Goal: Communication & Community: Participate in discussion

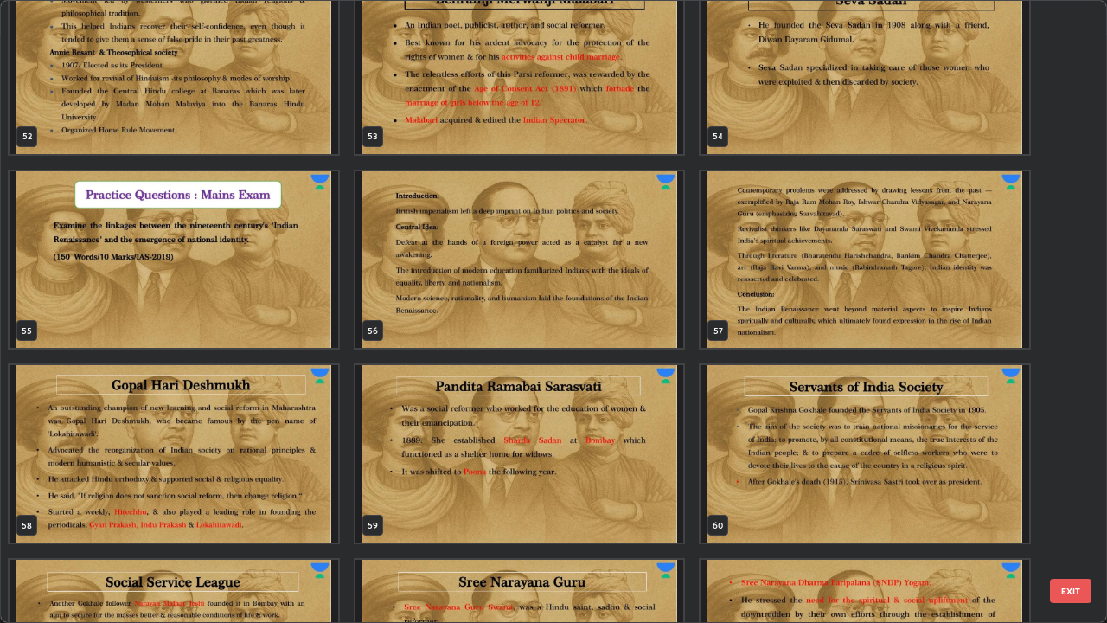
scroll to position [3234, 0]
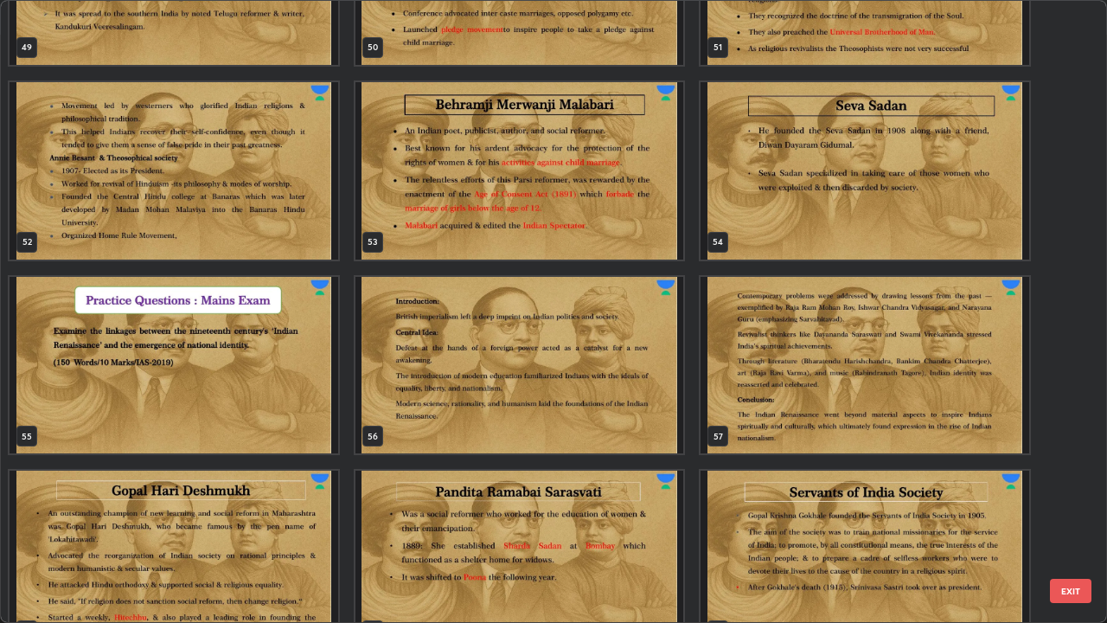
click at [305, 357] on img "grid" at bounding box center [174, 365] width 329 height 177
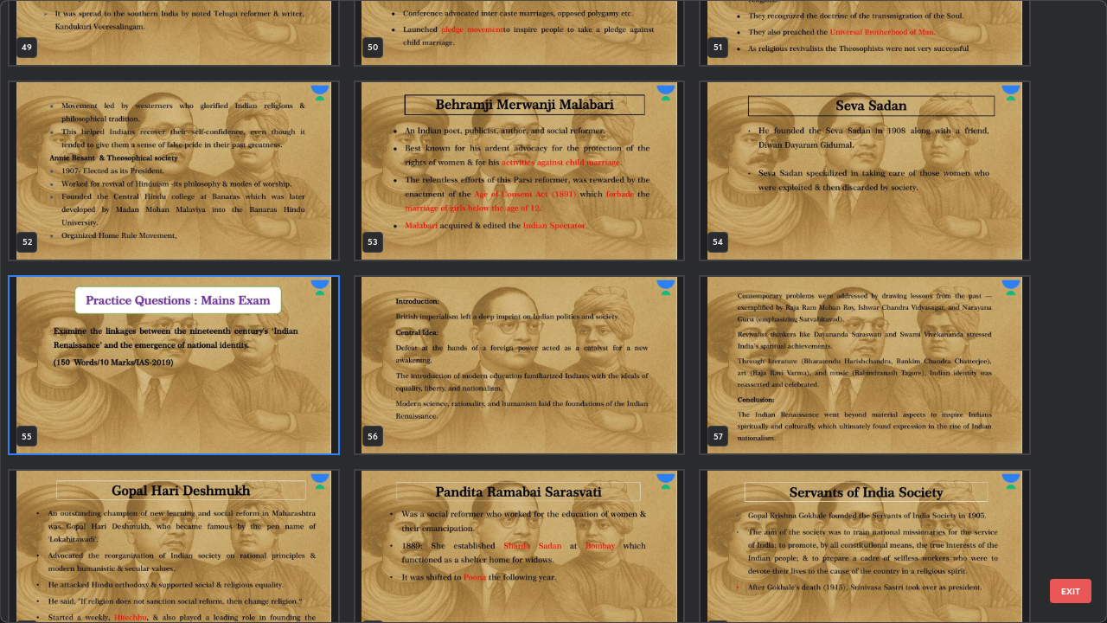
click at [305, 356] on img "grid" at bounding box center [174, 365] width 329 height 177
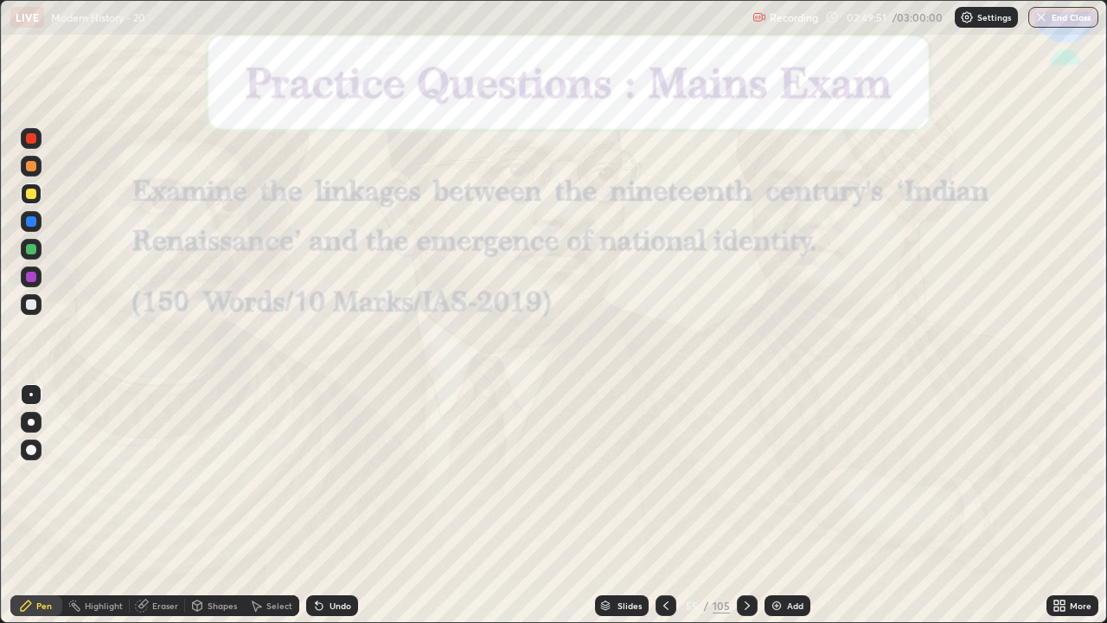
click at [629, 606] on div "Slides" at bounding box center [630, 605] width 24 height 9
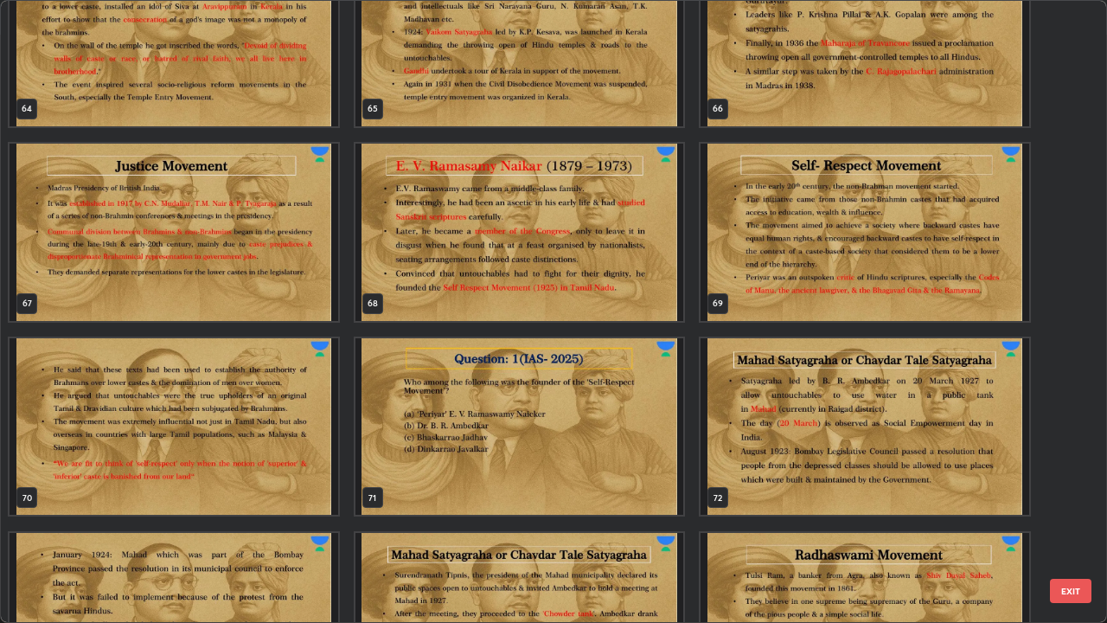
scroll to position [4148, 0]
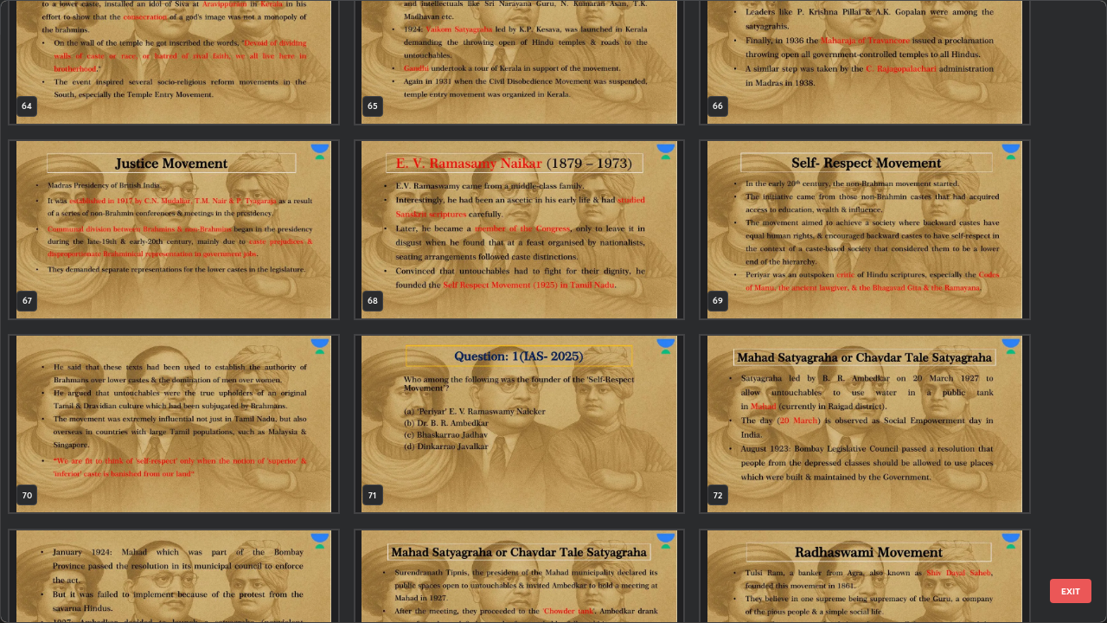
click at [635, 401] on img "grid" at bounding box center [520, 424] width 329 height 177
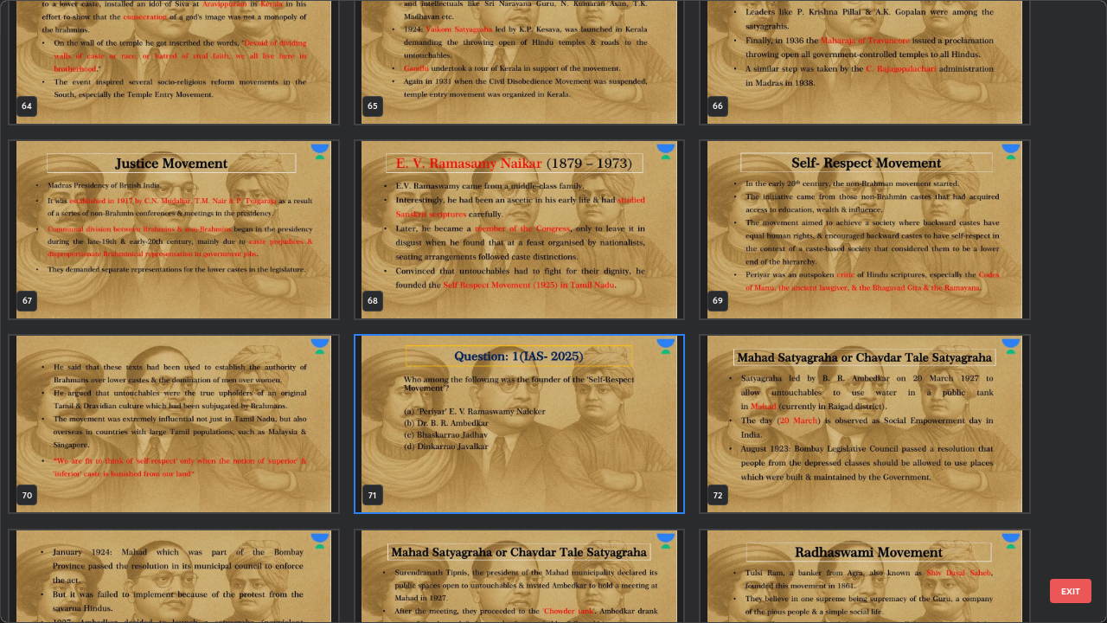
click at [632, 401] on img "grid" at bounding box center [520, 424] width 329 height 177
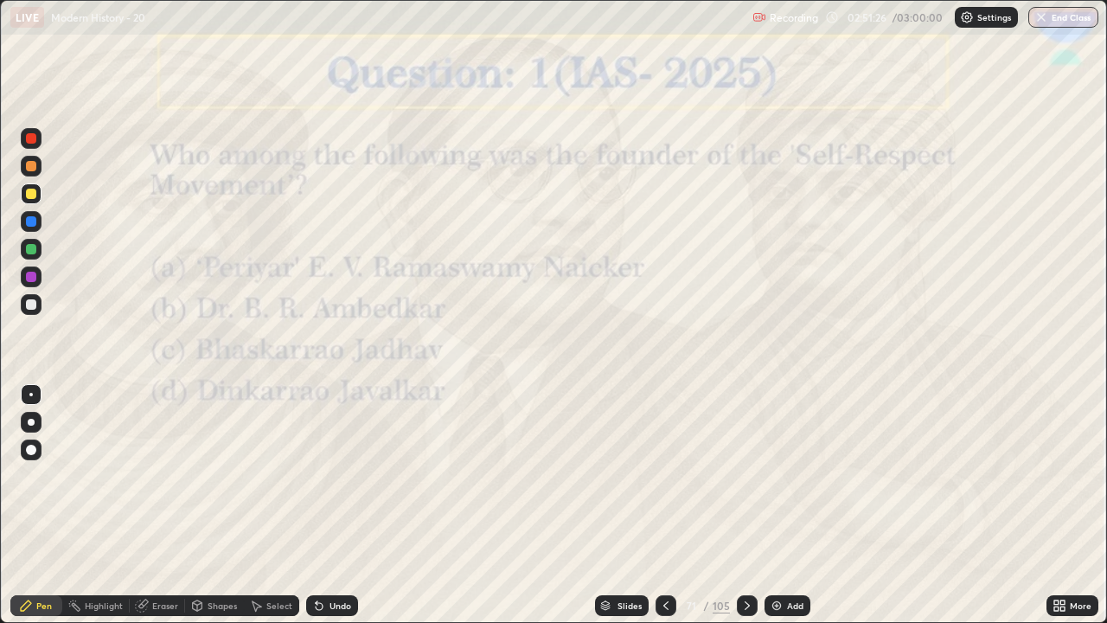
click at [39, 302] on div at bounding box center [31, 304] width 21 height 21
click at [741, 604] on icon at bounding box center [748, 606] width 14 height 14
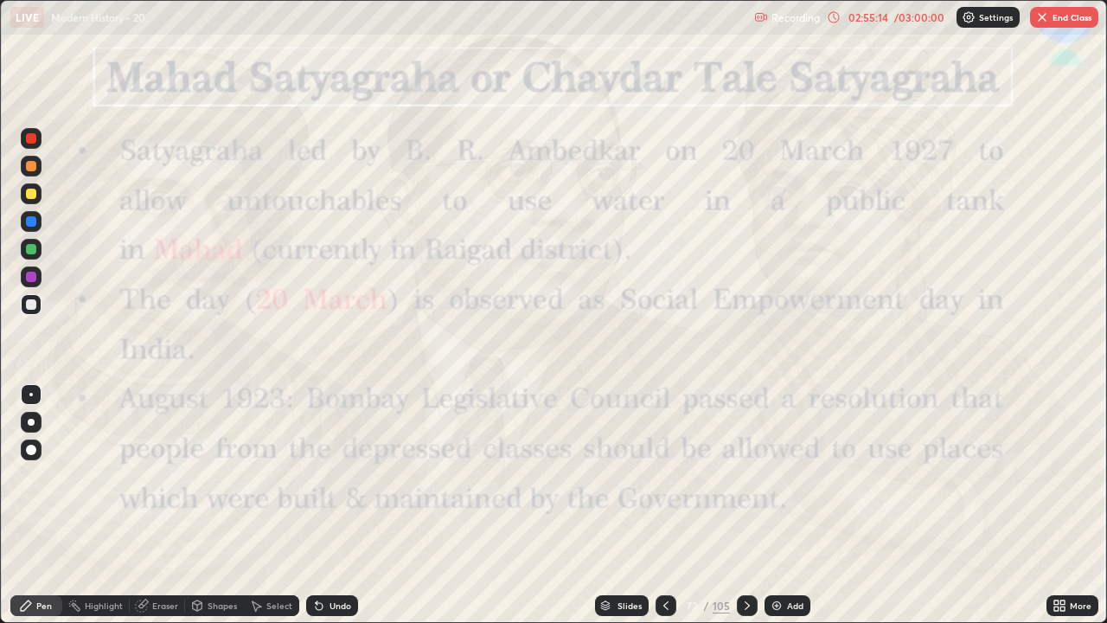
click at [622, 597] on div "Slides" at bounding box center [622, 605] width 54 height 21
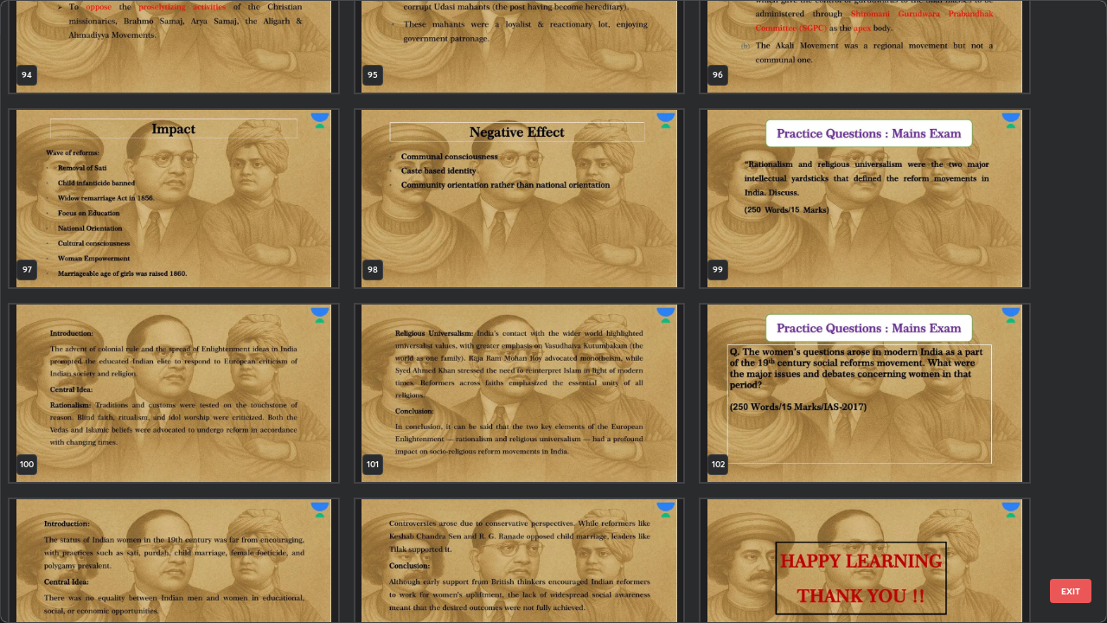
scroll to position [6185, 0]
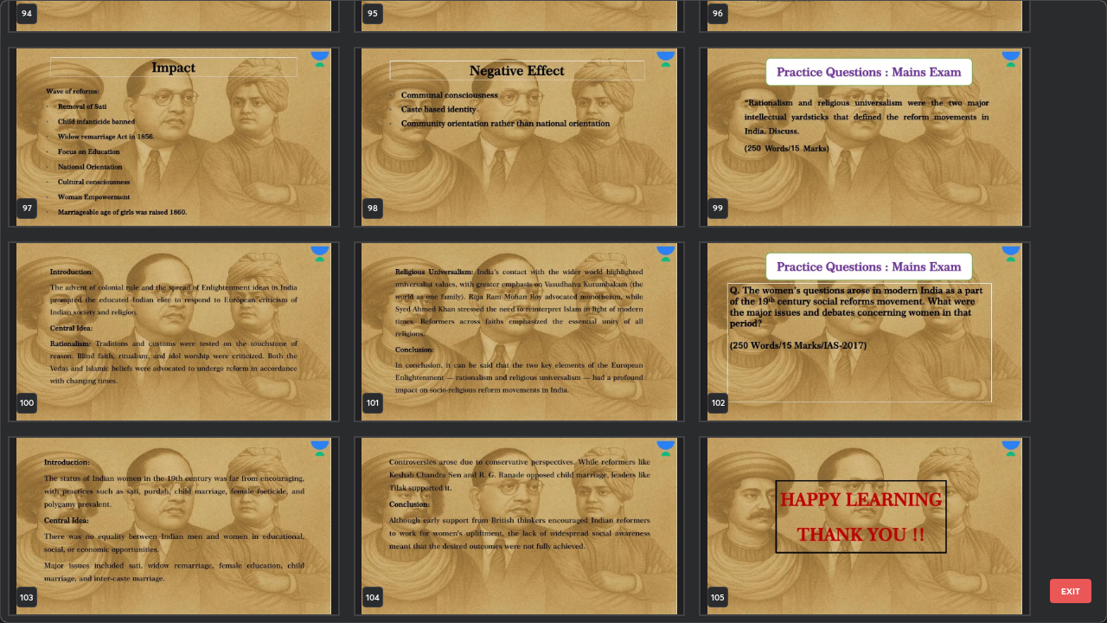
click at [754, 194] on img "grid" at bounding box center [865, 136] width 329 height 177
click at [748, 192] on img "grid" at bounding box center [865, 136] width 329 height 177
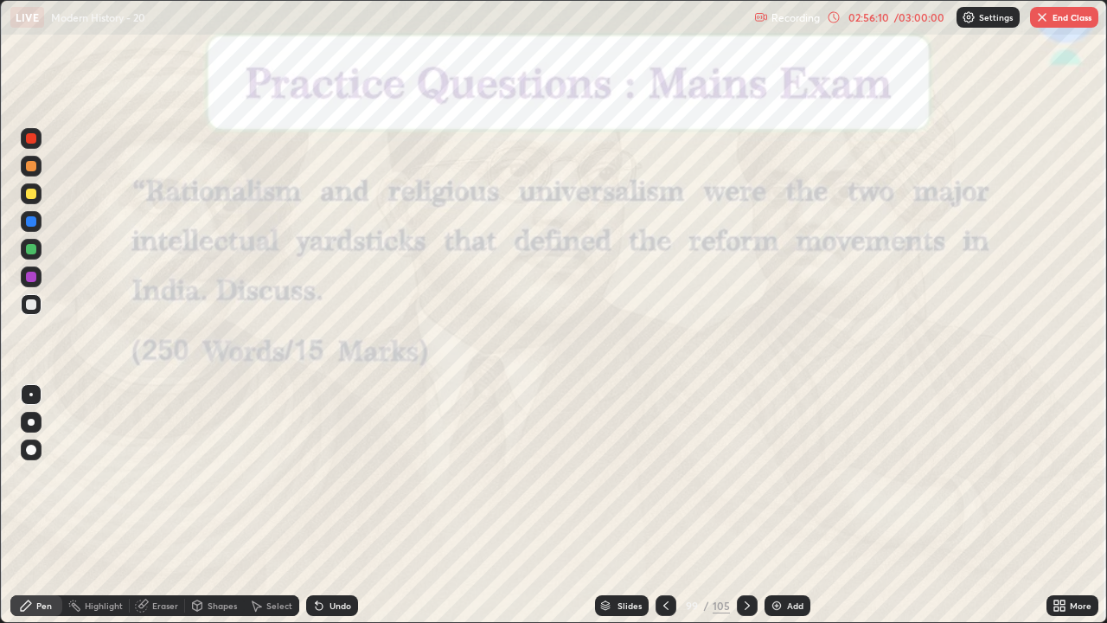
click at [616, 598] on div "Slides" at bounding box center [622, 605] width 54 height 21
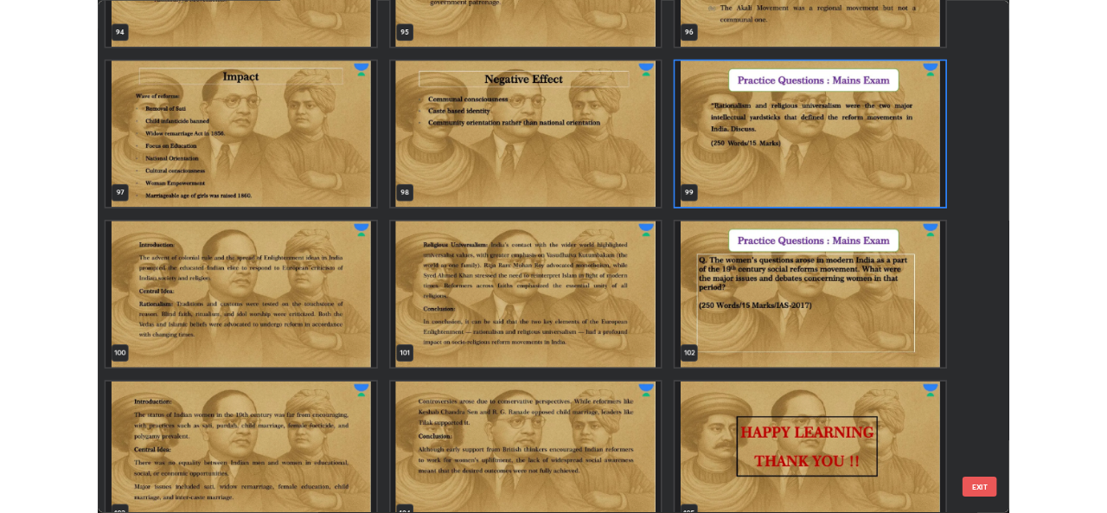
scroll to position [6163, 0]
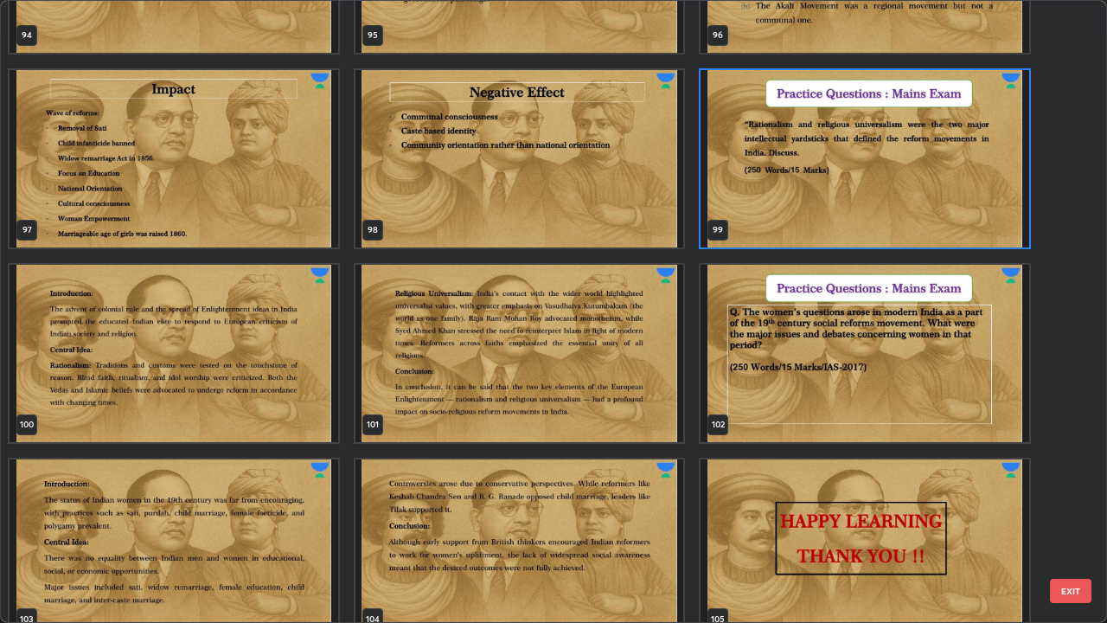
click at [872, 202] on img "grid" at bounding box center [865, 158] width 329 height 177
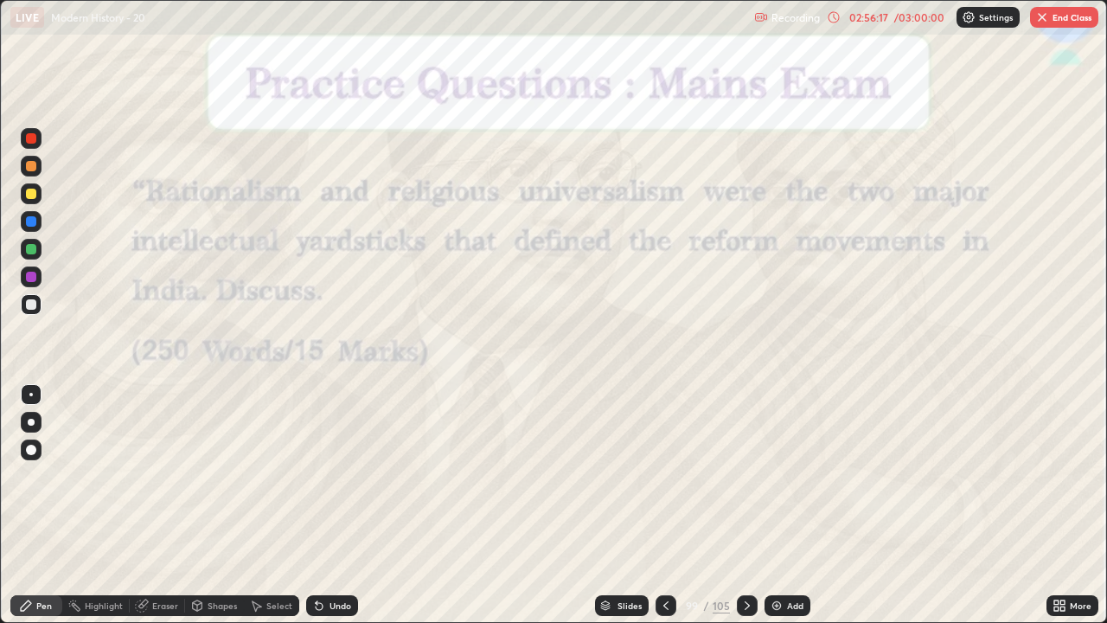
click at [871, 206] on img "grid" at bounding box center [865, 158] width 329 height 177
click at [739, 597] on div at bounding box center [747, 605] width 21 height 21
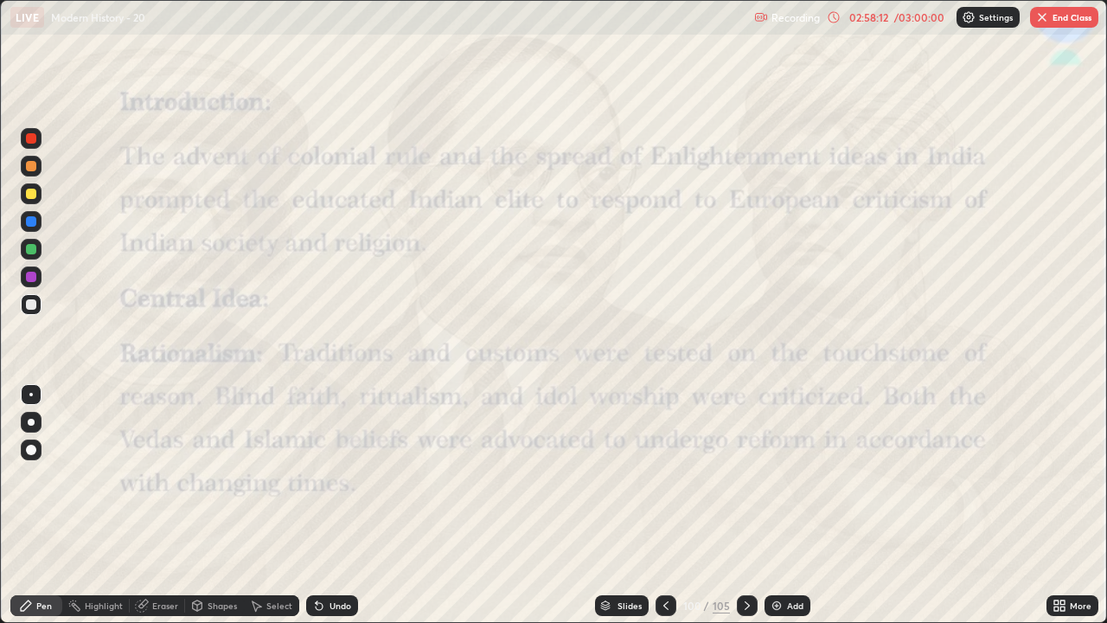
click at [737, 597] on div at bounding box center [747, 605] width 21 height 35
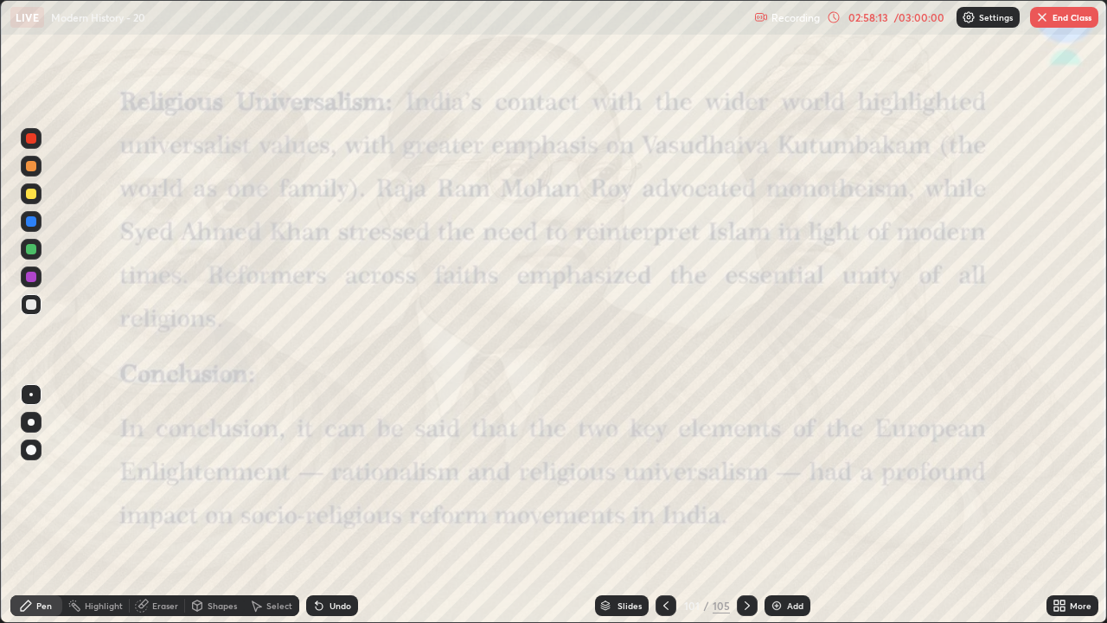
click at [738, 597] on div at bounding box center [747, 605] width 21 height 21
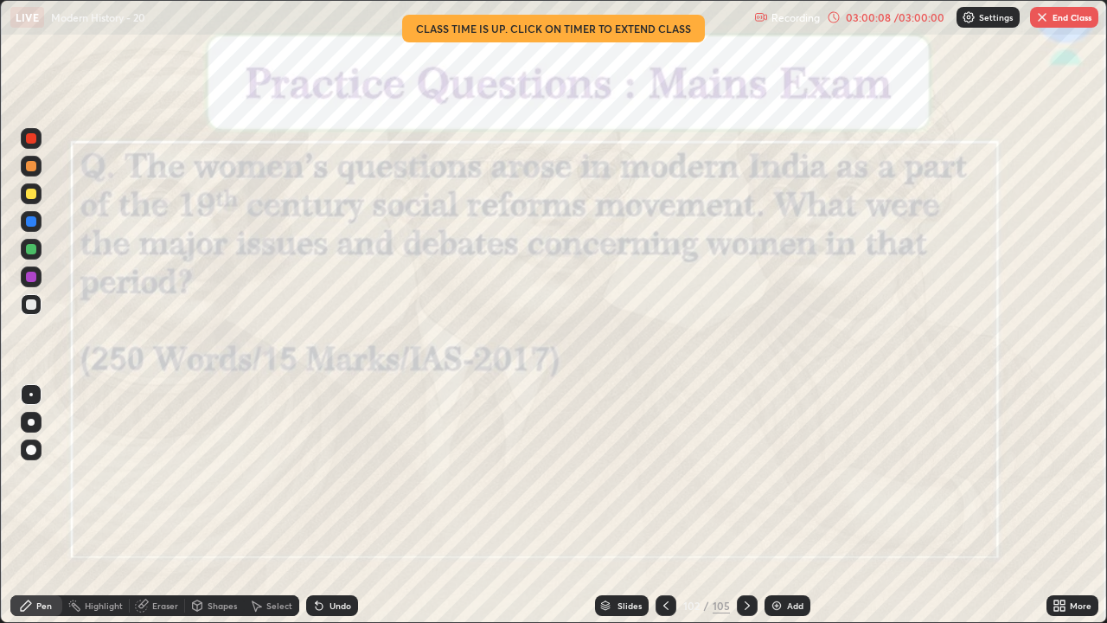
click at [1057, 22] on button "End Class" at bounding box center [1064, 17] width 68 height 21
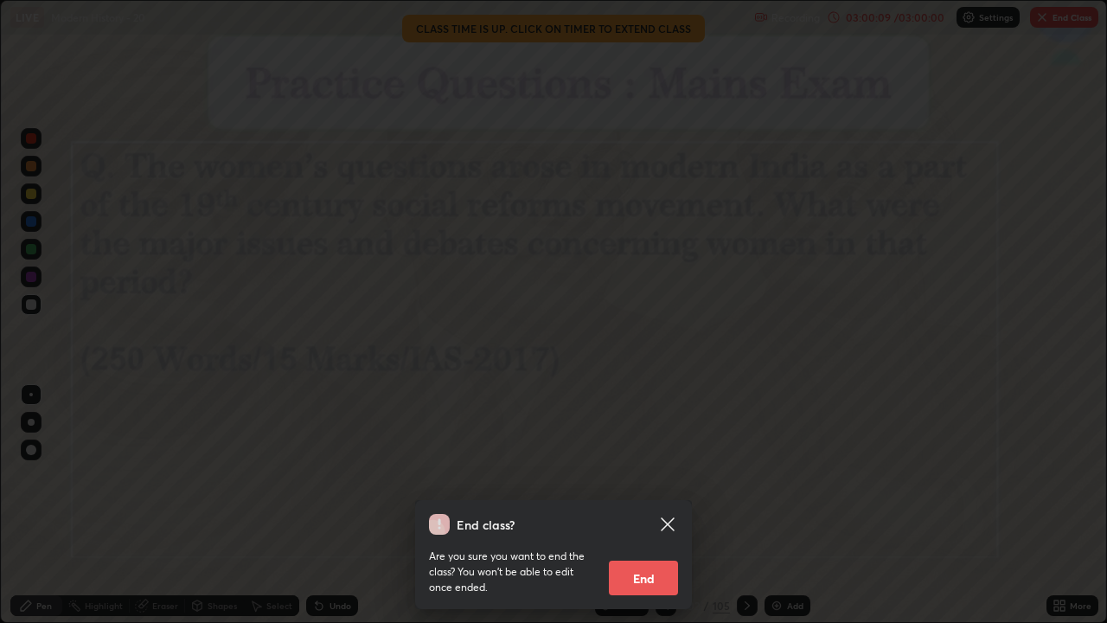
click at [640, 583] on button "End" at bounding box center [643, 578] width 69 height 35
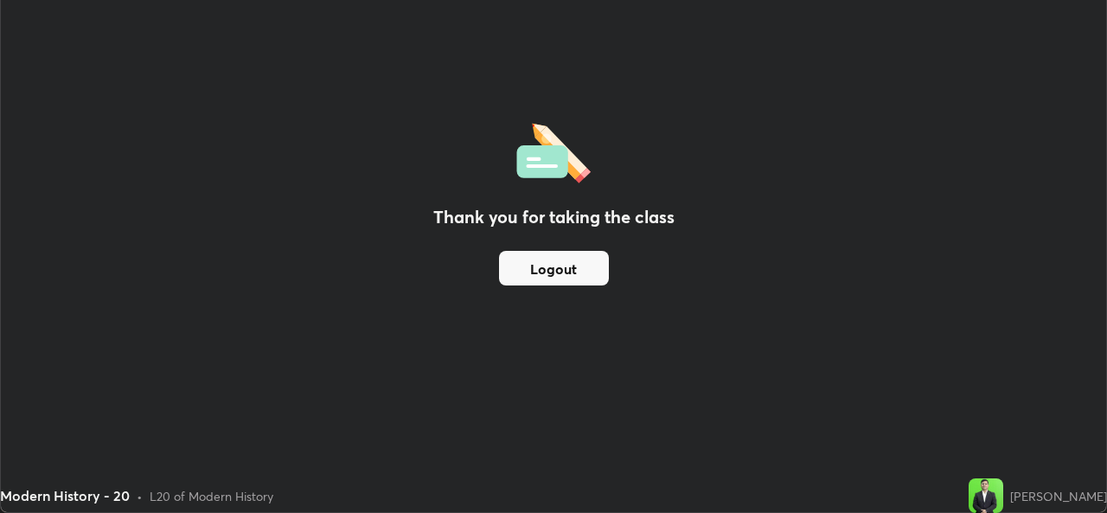
scroll to position [86003, 85409]
